Goal: Transaction & Acquisition: Download file/media

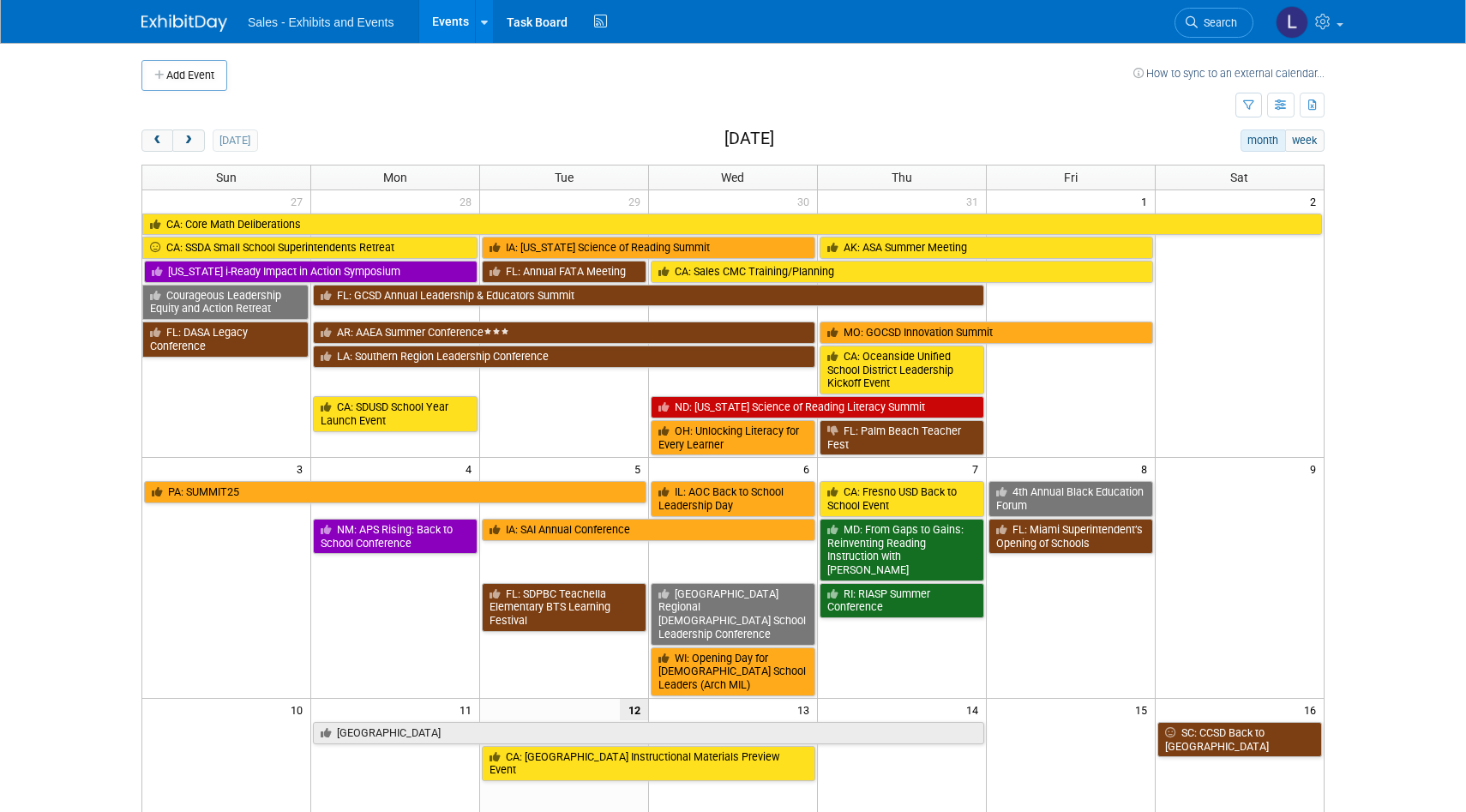
click at [192, 147] on button "next" at bounding box center [188, 141] width 32 height 22
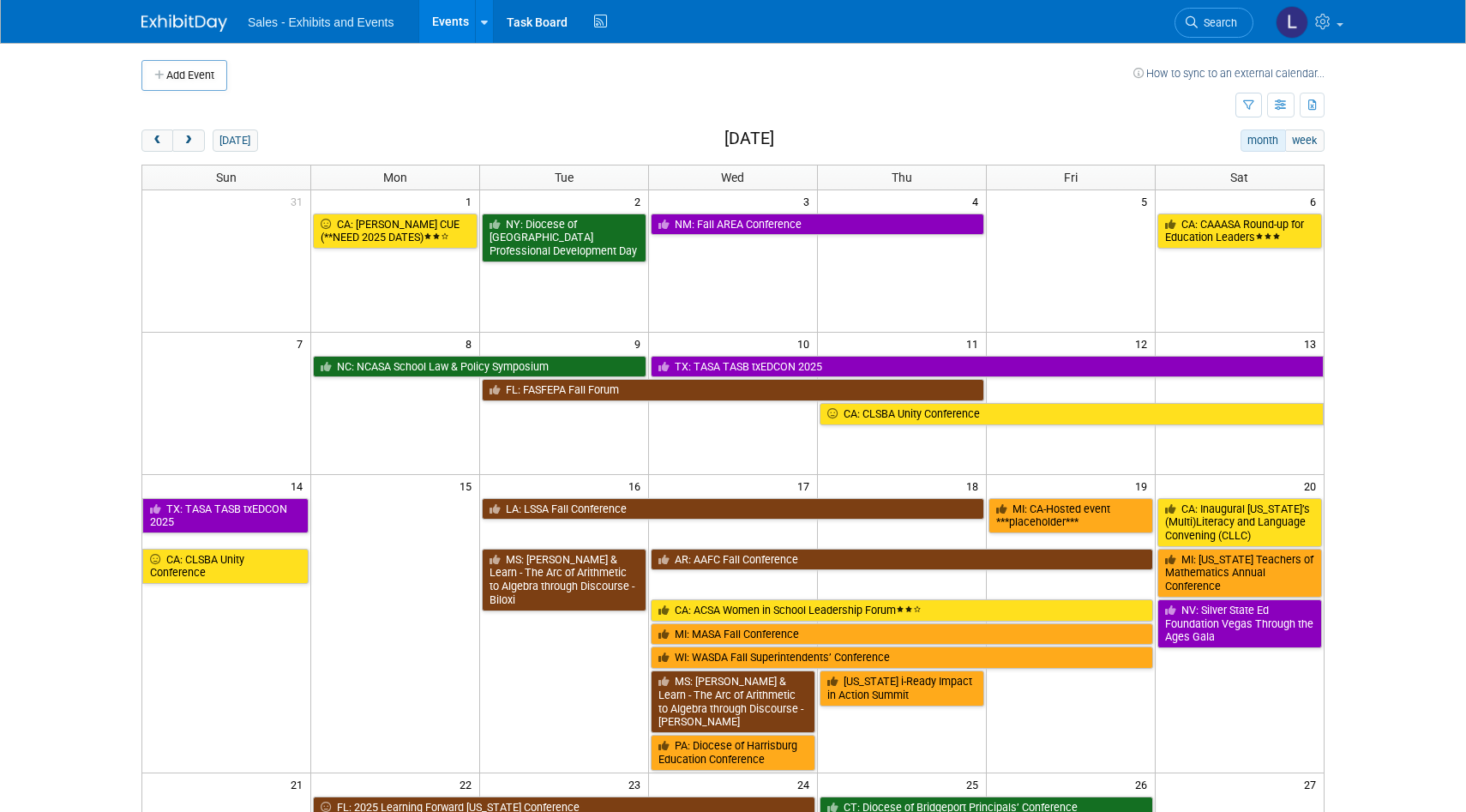
click at [192, 147] on button "next" at bounding box center [188, 141] width 32 height 22
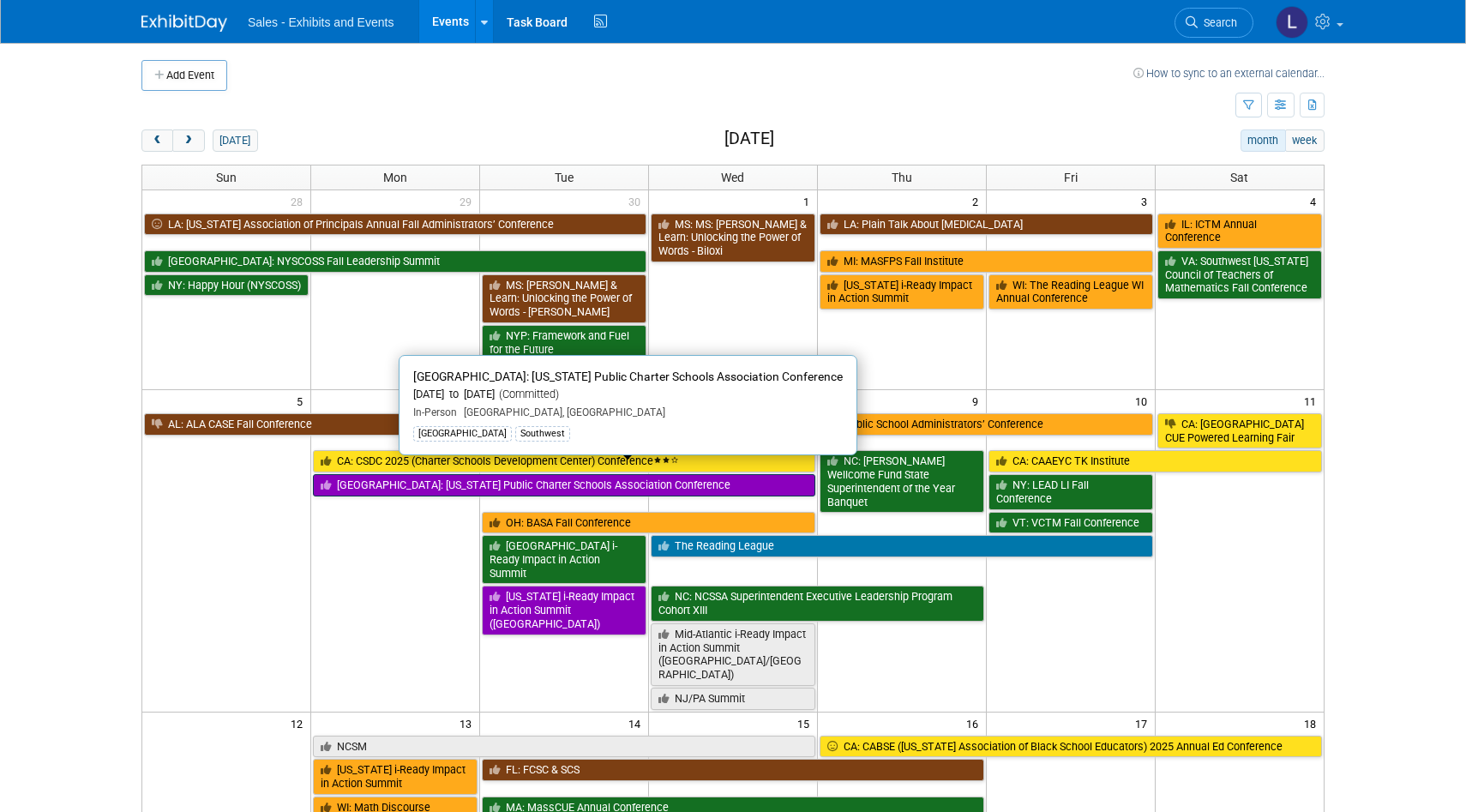
click at [621, 474] on link "[GEOGRAPHIC_DATA]: [US_STATE] Public Charter Schools Association Conference" at bounding box center [564, 484] width 503 height 22
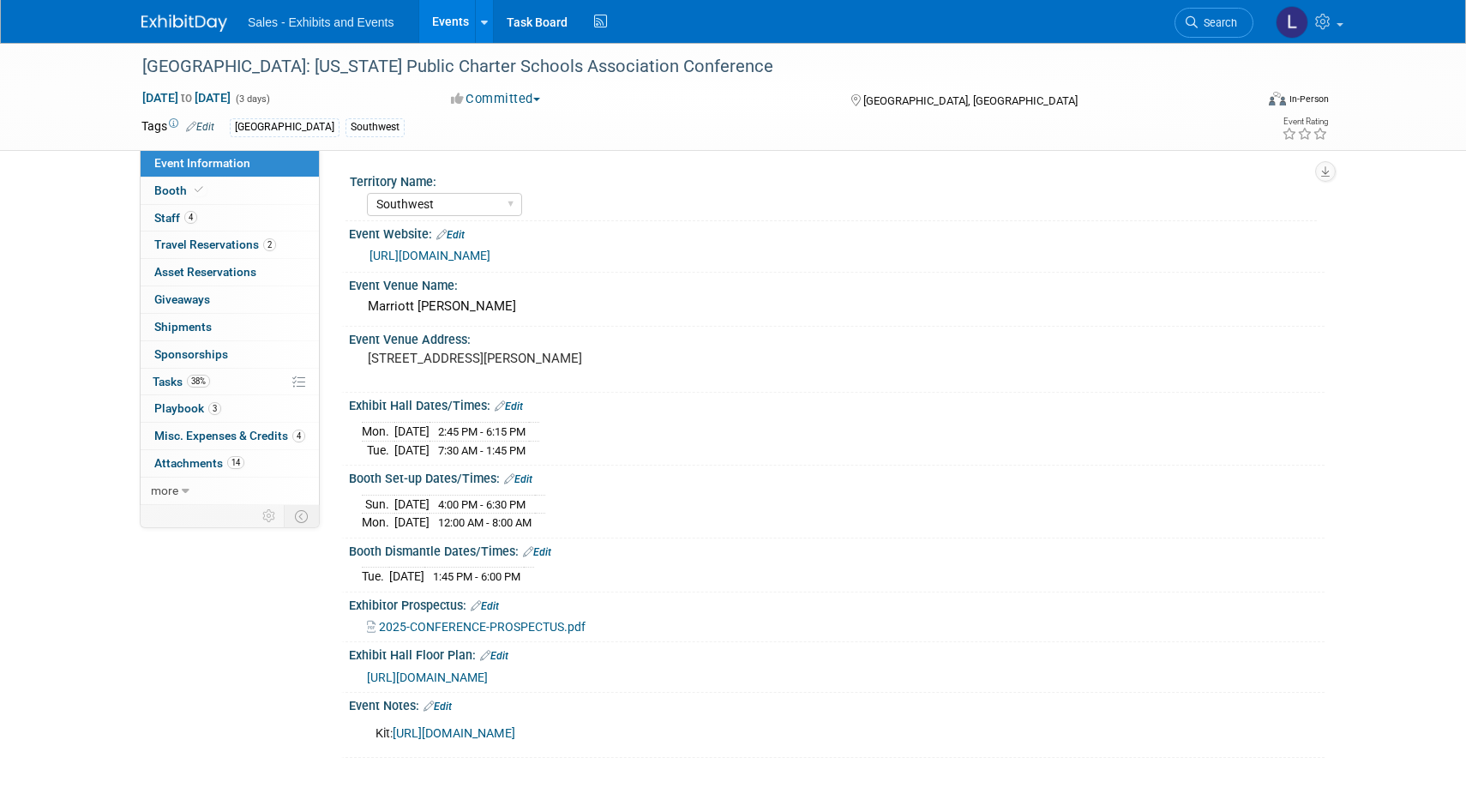
select select "Southwest"
click at [254, 456] on link "14 Attachments 14" at bounding box center [230, 463] width 178 height 26
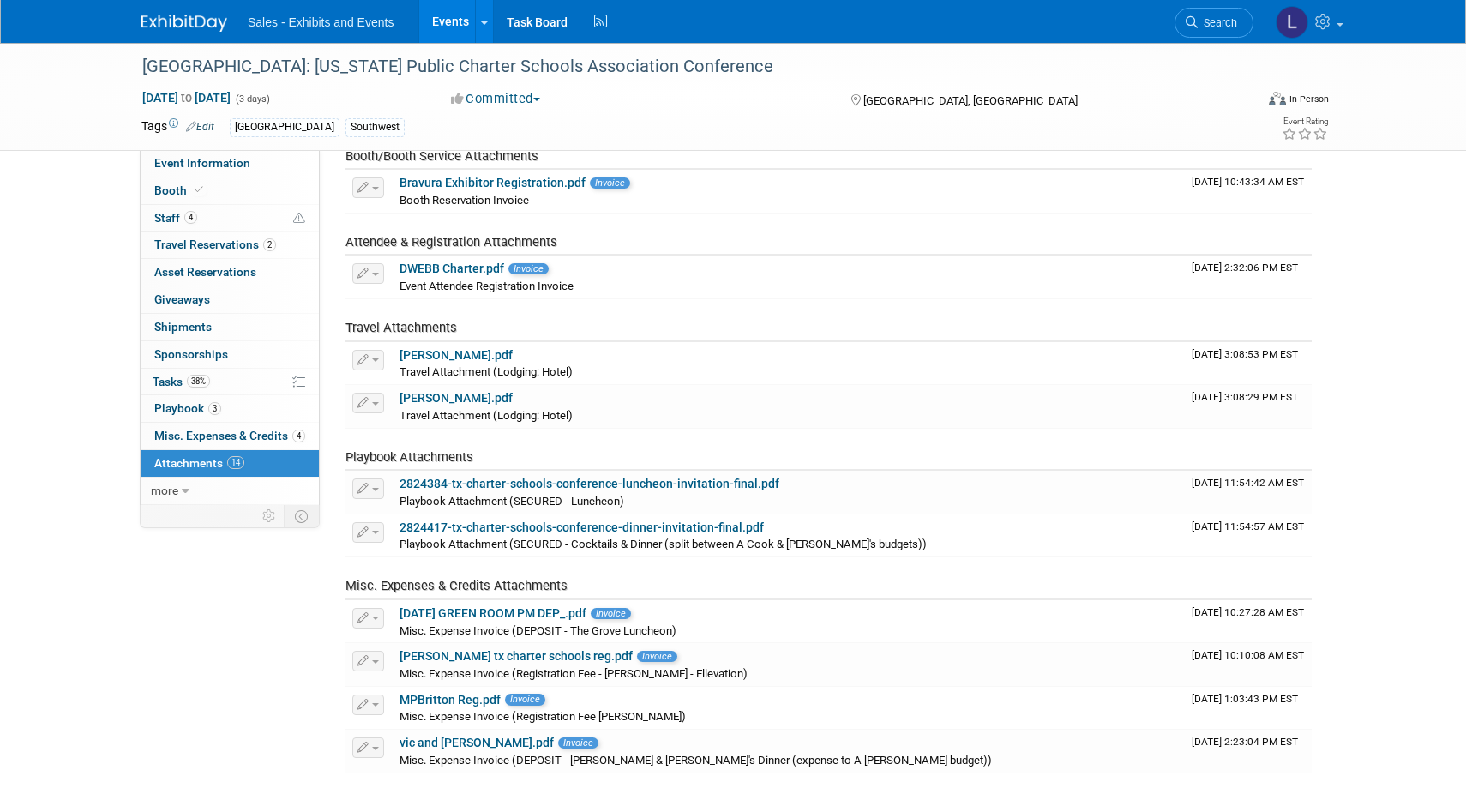
scroll to position [347, 0]
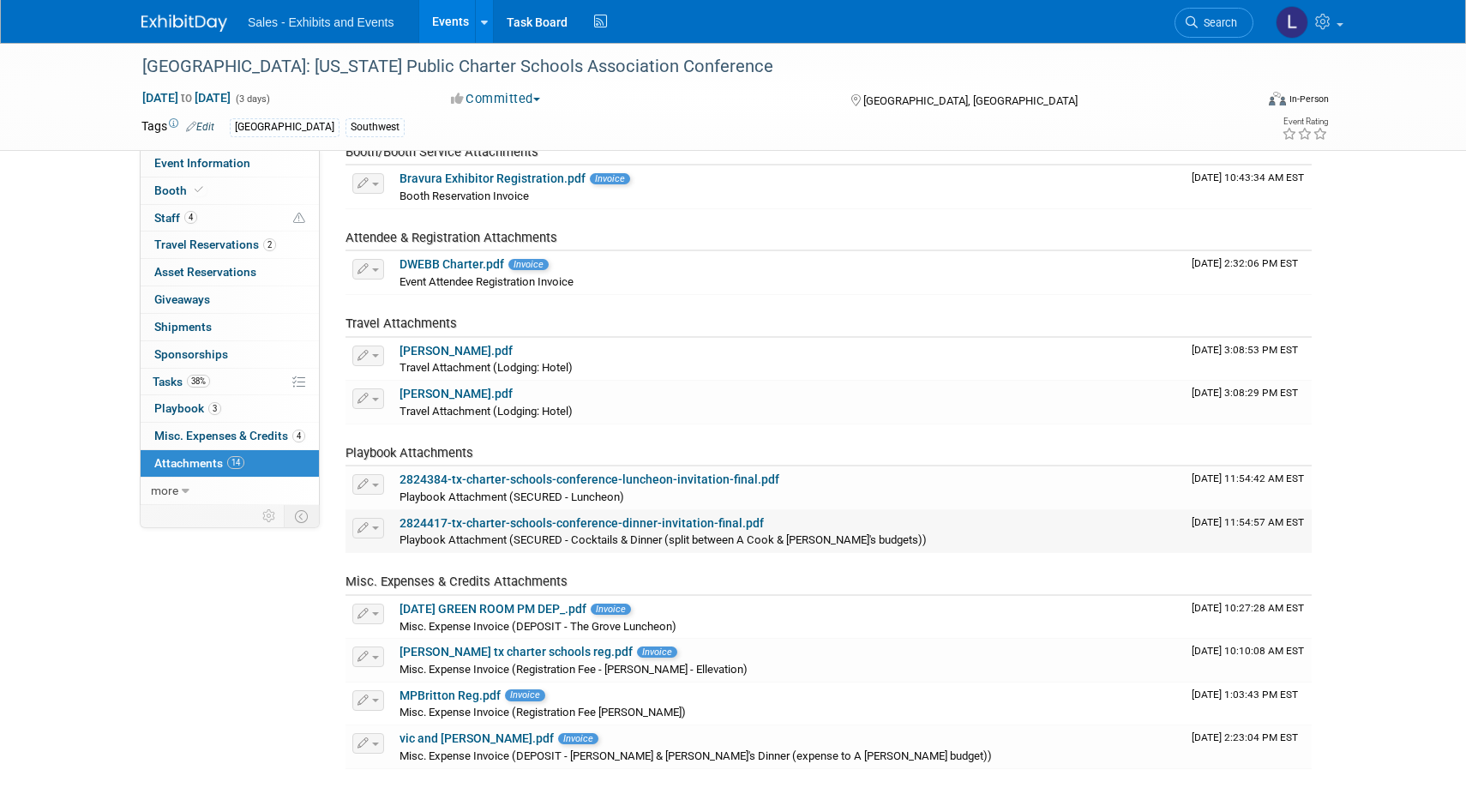
click at [689, 520] on link "2824417-tx-charter-schools-conference-dinner-invitation-final.pdf" at bounding box center [581, 523] width 364 height 14
